Goal: Check status

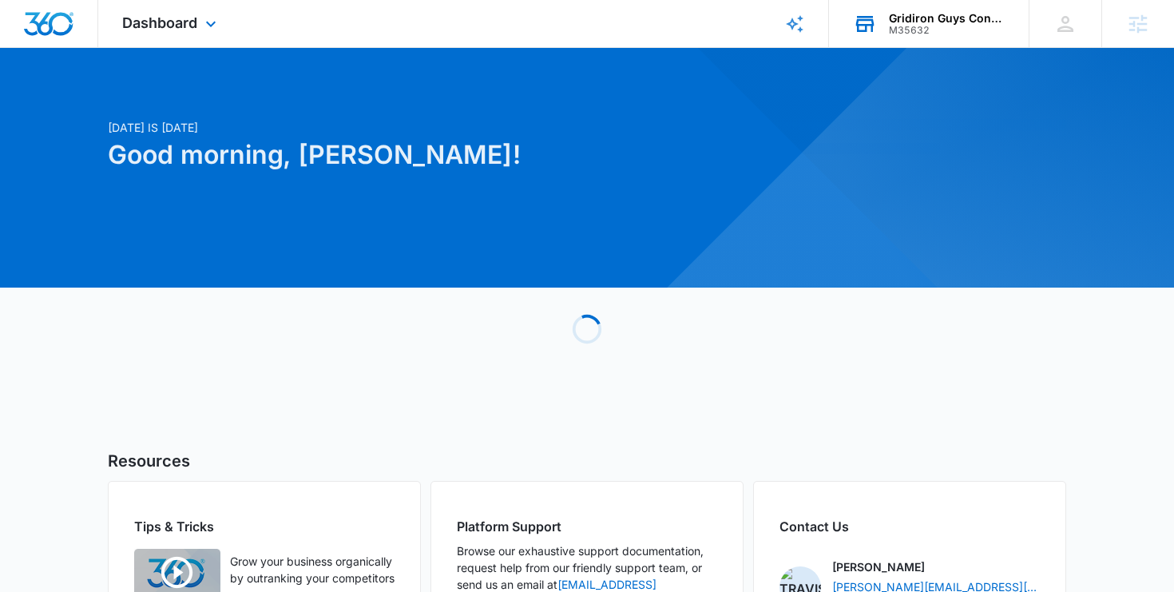
click at [946, 28] on div "M35632" at bounding box center [947, 30] width 117 height 11
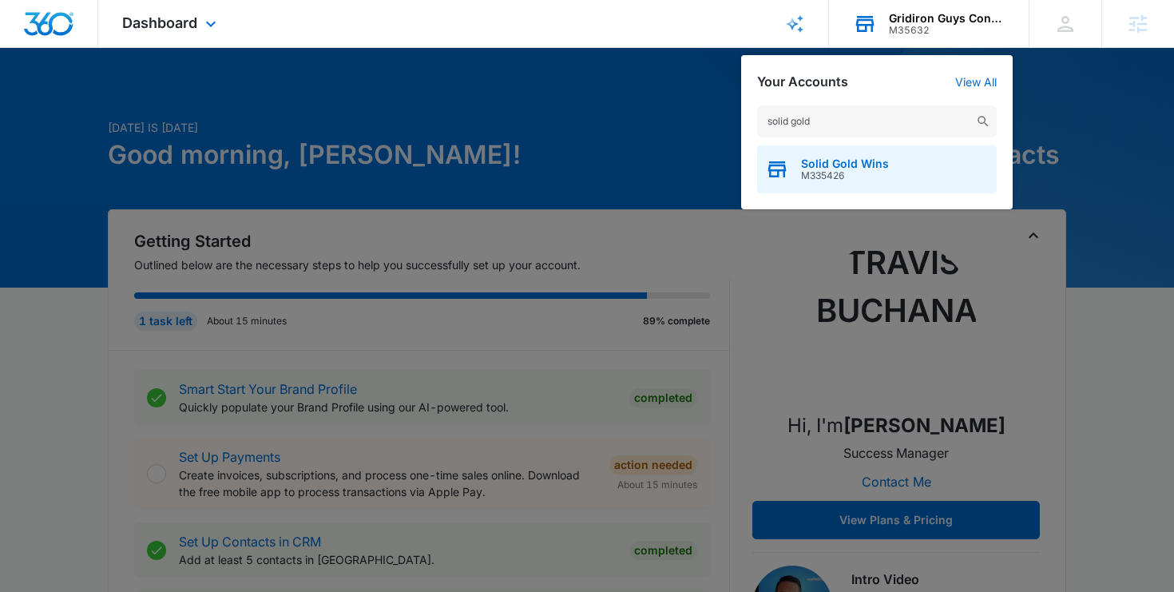
type input "solid gold"
click at [862, 180] on span "M335426" at bounding box center [845, 175] width 88 height 11
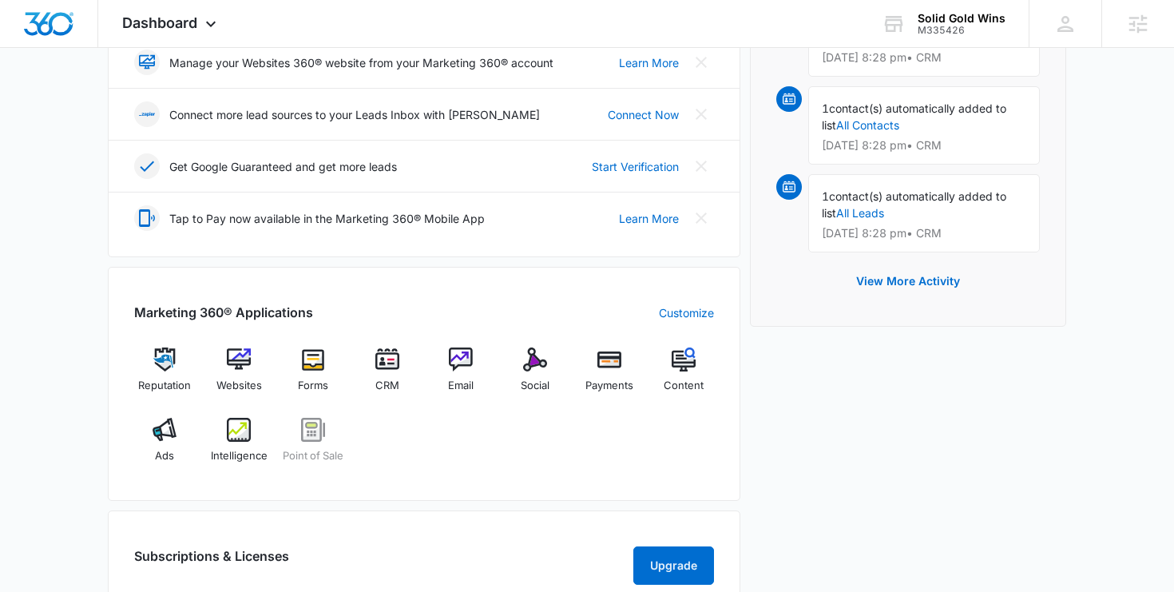
scroll to position [423, 0]
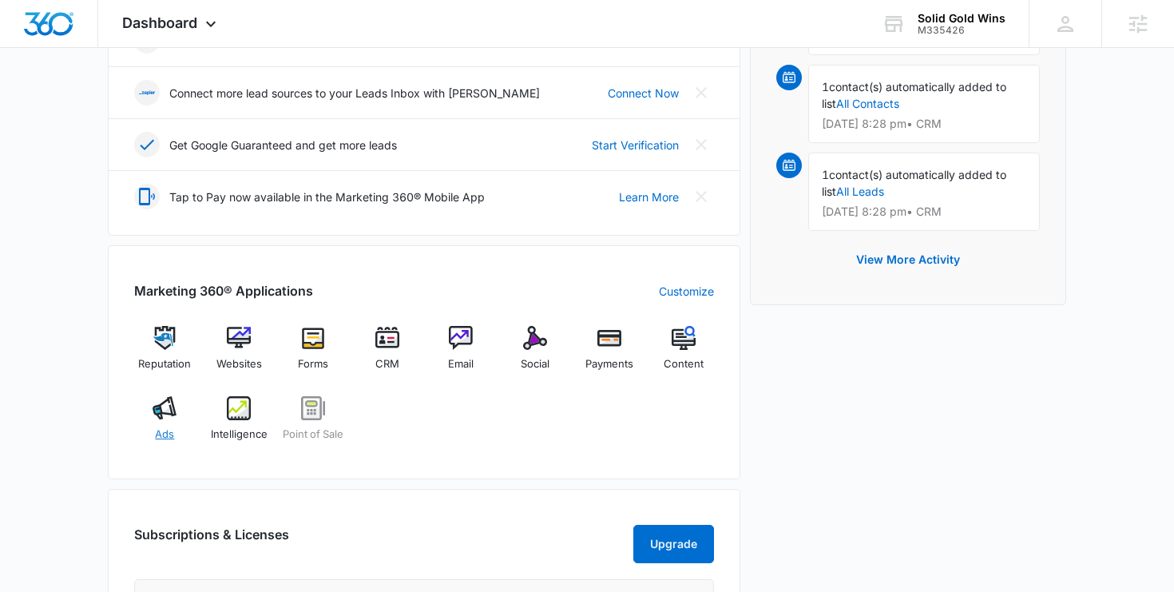
click at [163, 410] on img at bounding box center [165, 408] width 24 height 24
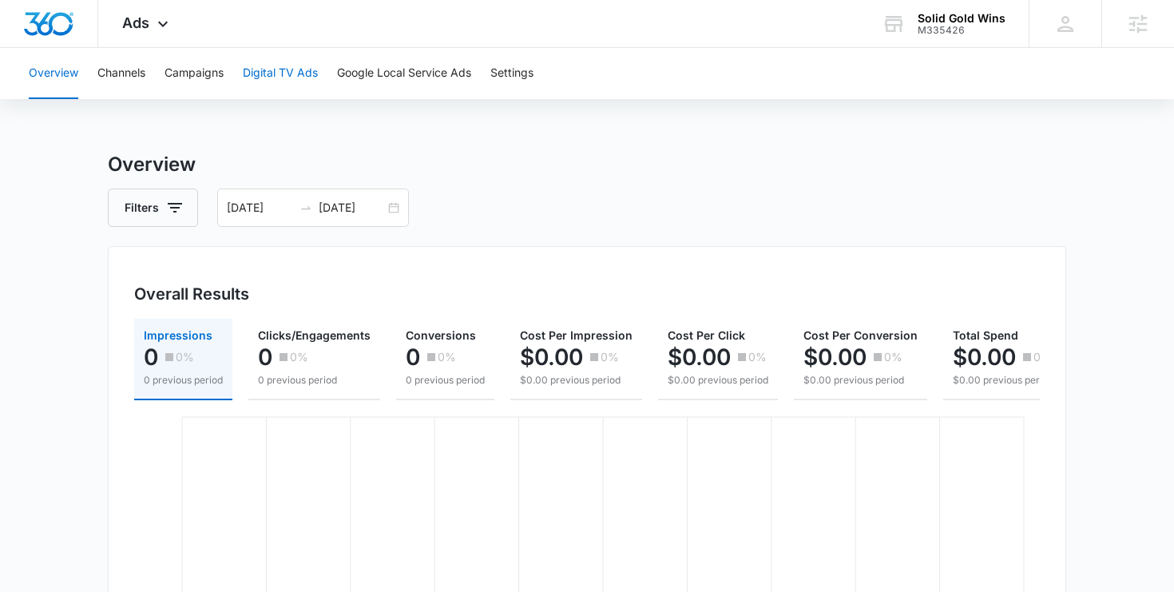
click at [293, 71] on button "Digital TV Ads" at bounding box center [280, 73] width 75 height 51
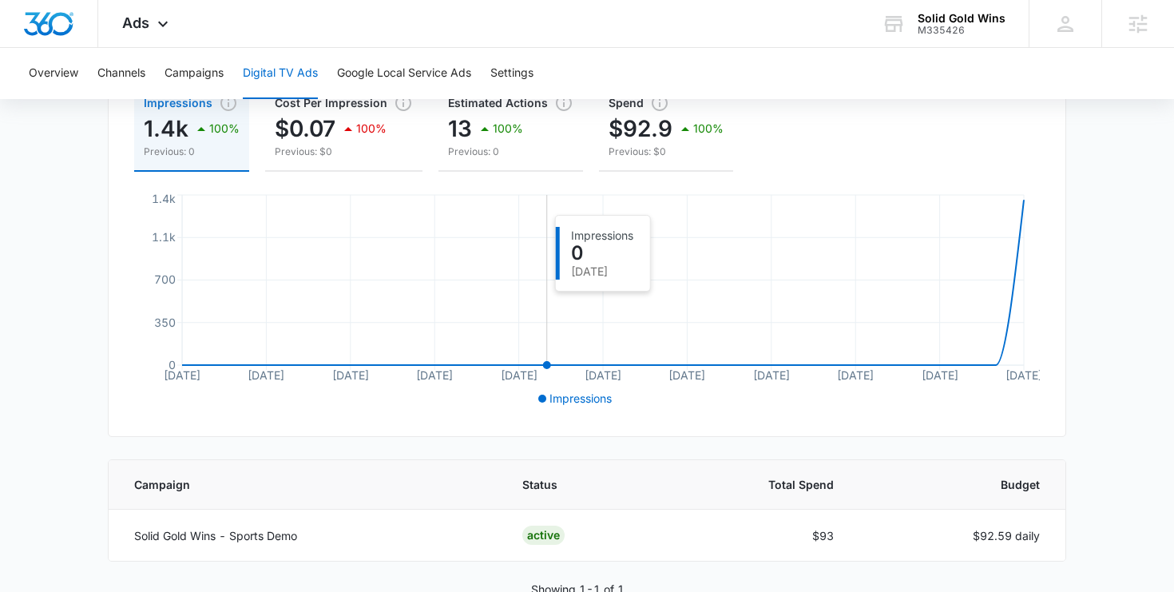
scroll to position [282, 0]
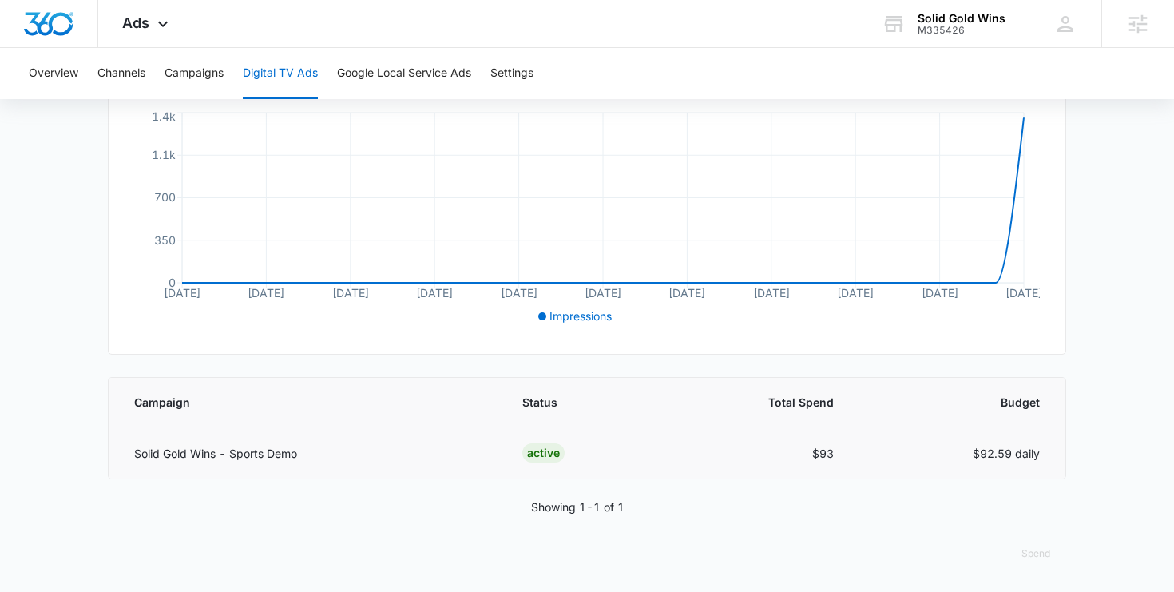
click at [228, 445] on p "Solid Gold Wins - Sports Demo" at bounding box center [309, 453] width 350 height 17
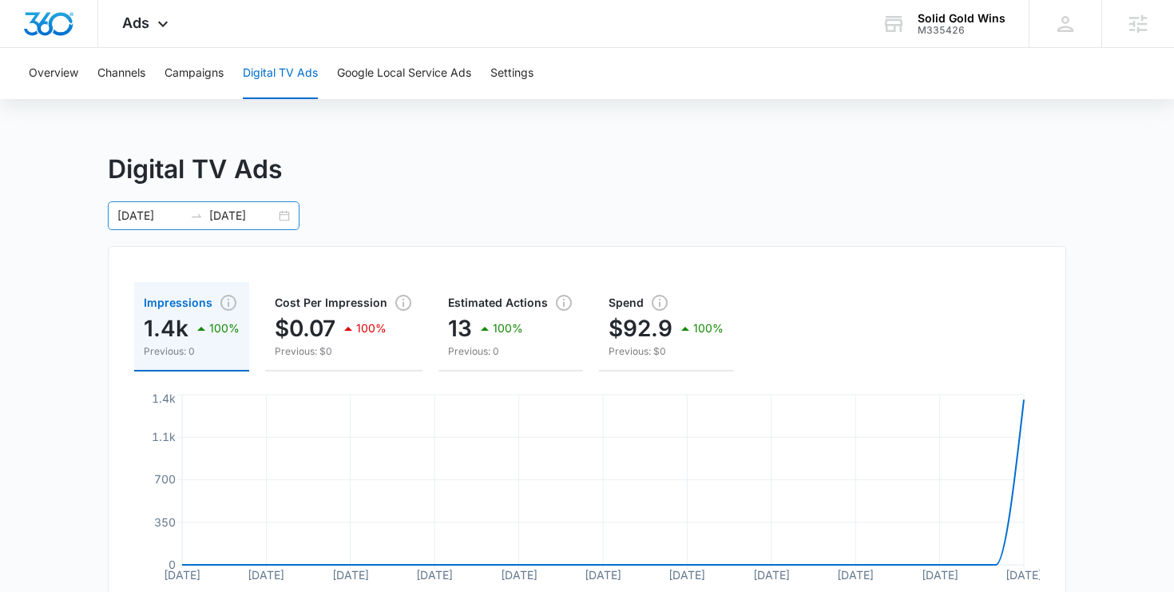
click at [284, 218] on div "[DATE] [DATE]" at bounding box center [204, 215] width 192 height 29
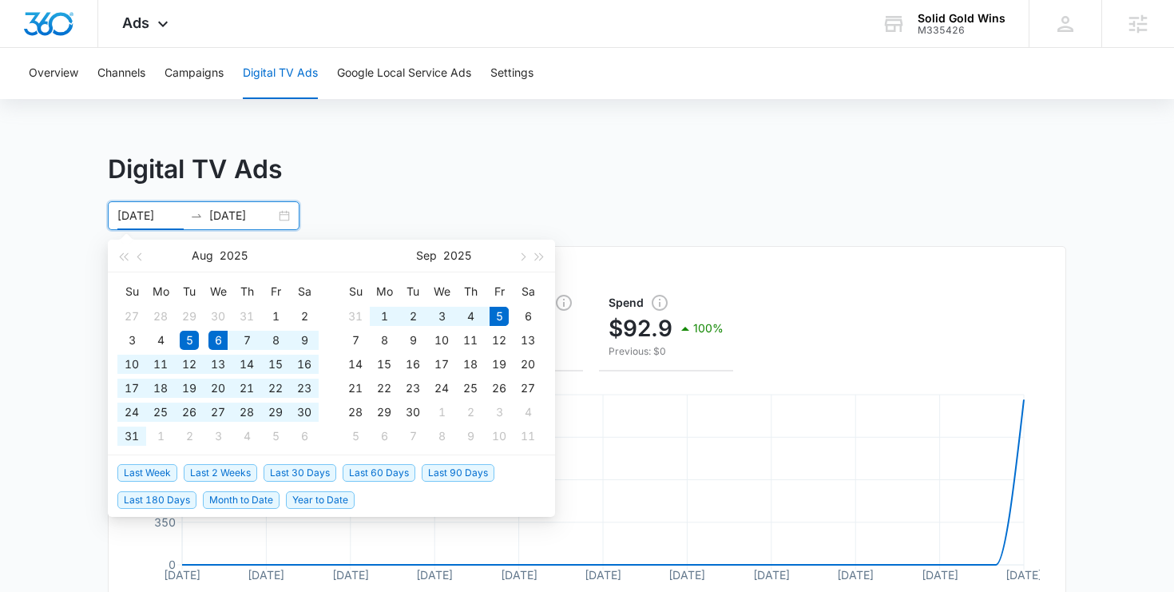
click at [301, 466] on span "Last 30 Days" at bounding box center [300, 473] width 73 height 18
type input "[DATE]"
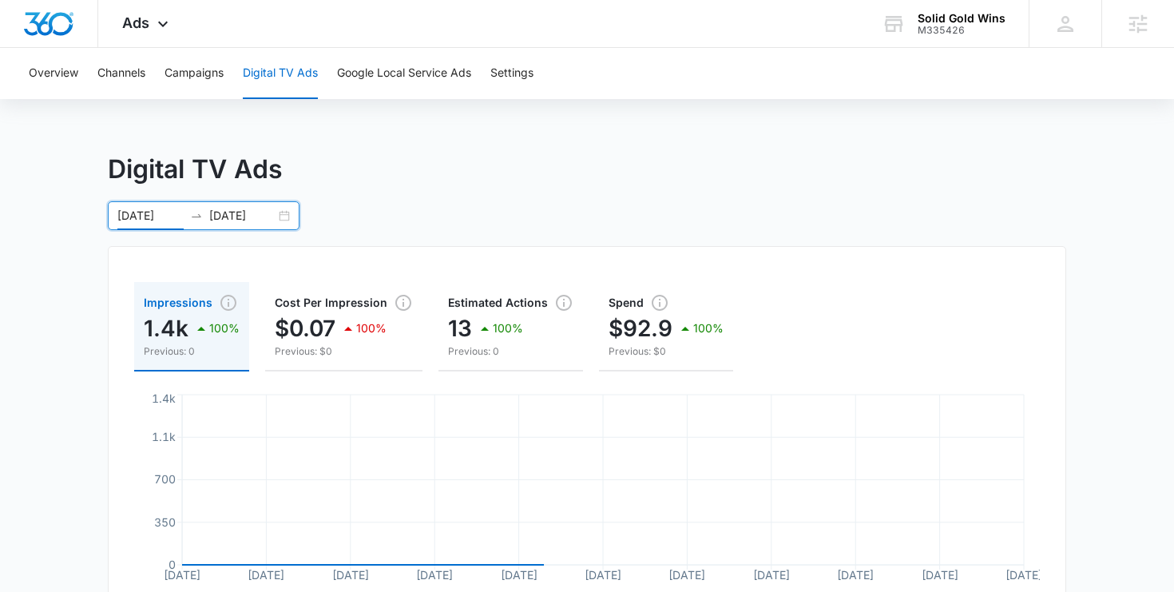
click at [716, 211] on div "Digital TV Ads [DATE] [DATE] Impressions 1.4k 100% Previous: 0 Cost Per Impress…" at bounding box center [587, 511] width 958 height 723
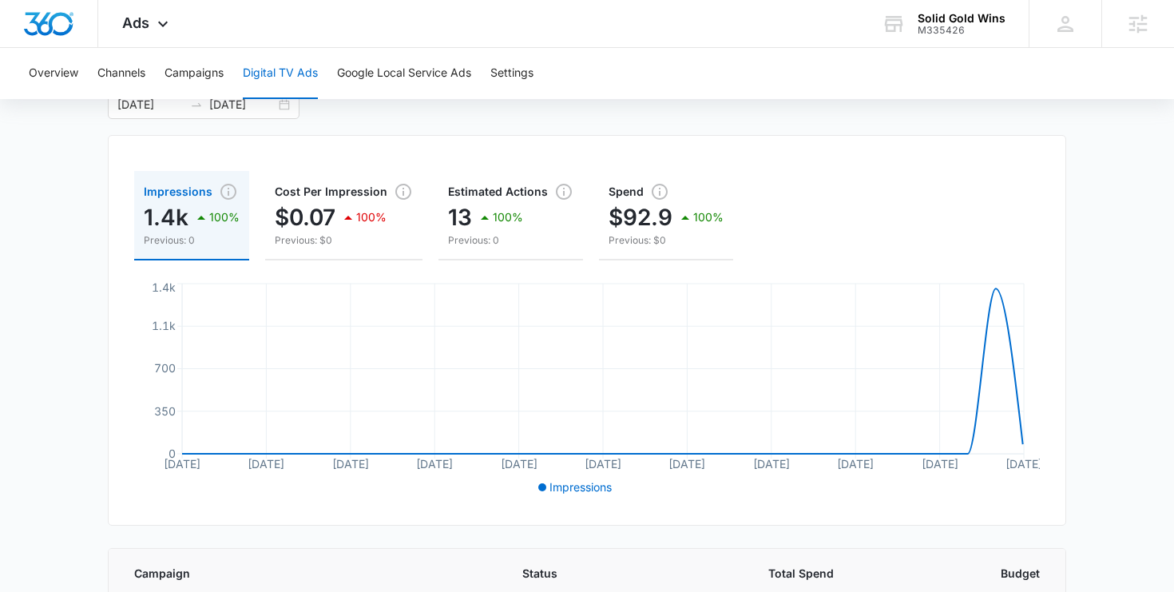
scroll to position [113, 0]
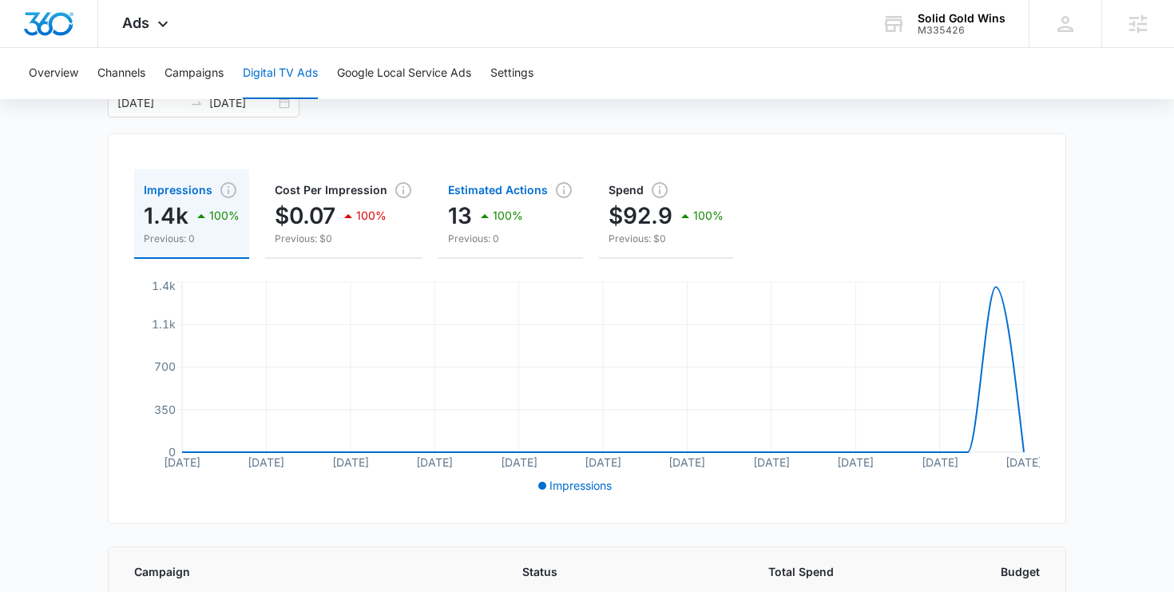
click at [495, 189] on span "Estimated Actions" at bounding box center [510, 189] width 125 height 19
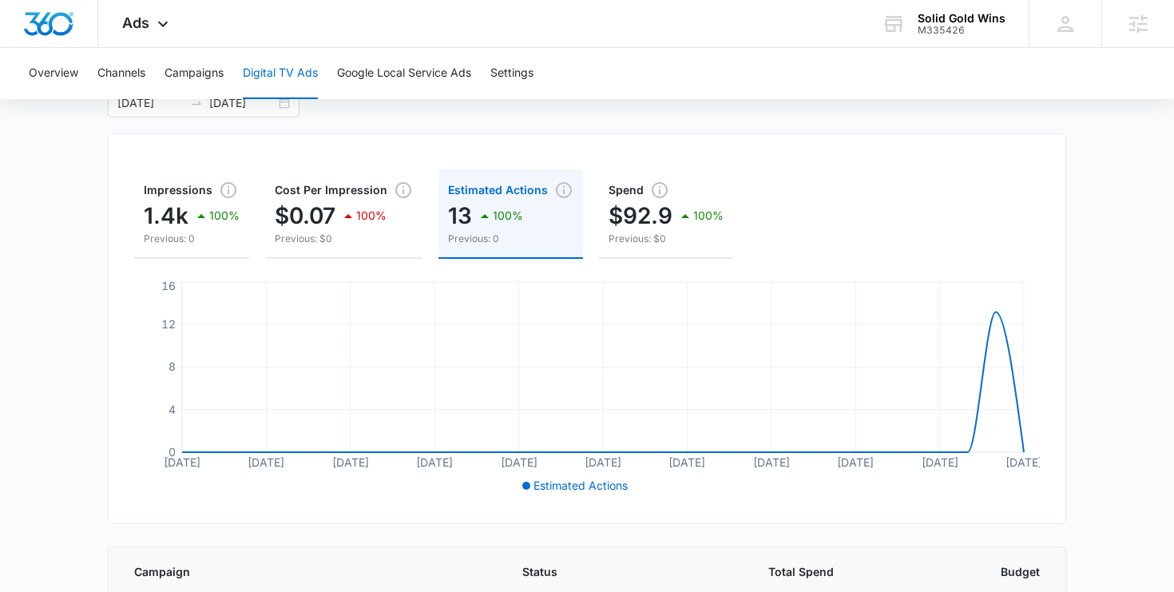
scroll to position [282, 0]
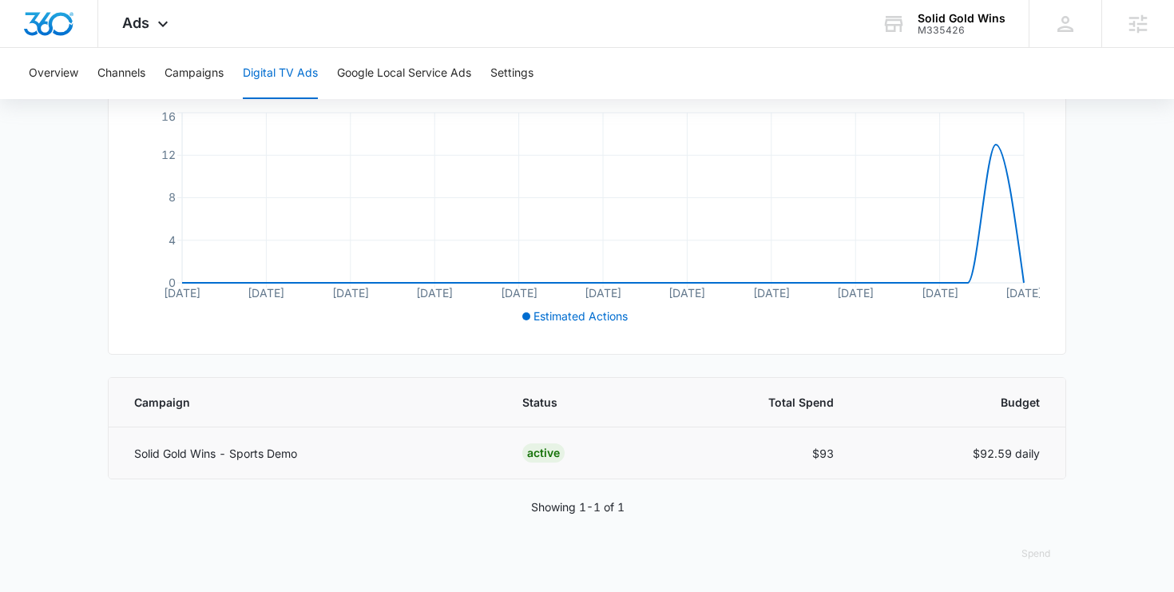
click at [521, 445] on td "ACTIVE" at bounding box center [579, 453] width 153 height 52
click at [240, 442] on td "Solid Gold Wins - Sports Demo" at bounding box center [306, 453] width 394 height 52
